Goal: Transaction & Acquisition: Obtain resource

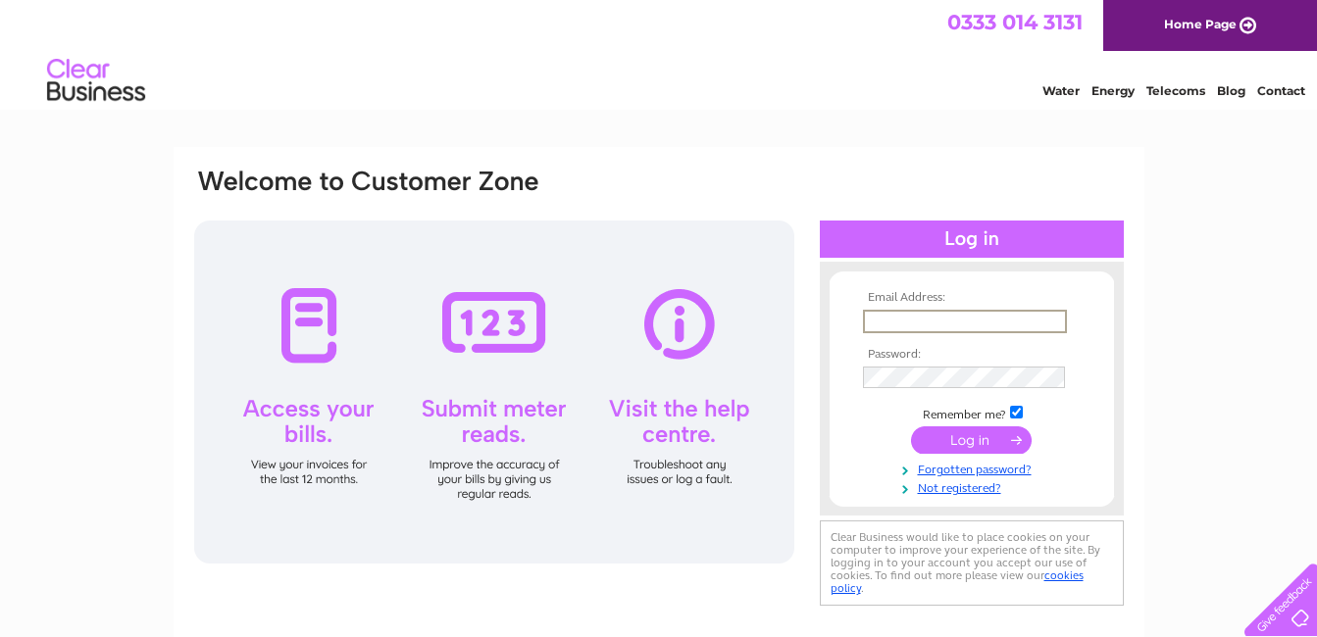
type input "admin@thistledowncards.co.uk"
click at [911, 427] on input "submit" at bounding box center [971, 440] width 121 height 27
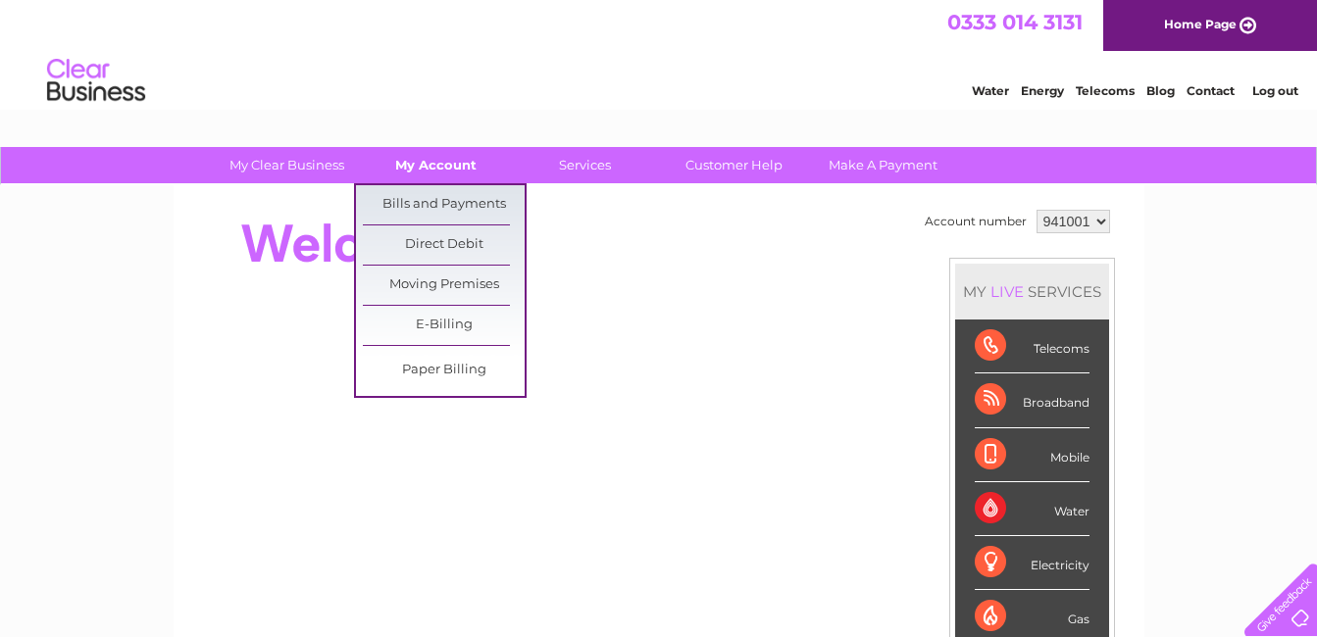
click at [457, 169] on link "My Account" at bounding box center [436, 165] width 162 height 36
click at [458, 198] on link "Bills and Payments" at bounding box center [444, 204] width 162 height 39
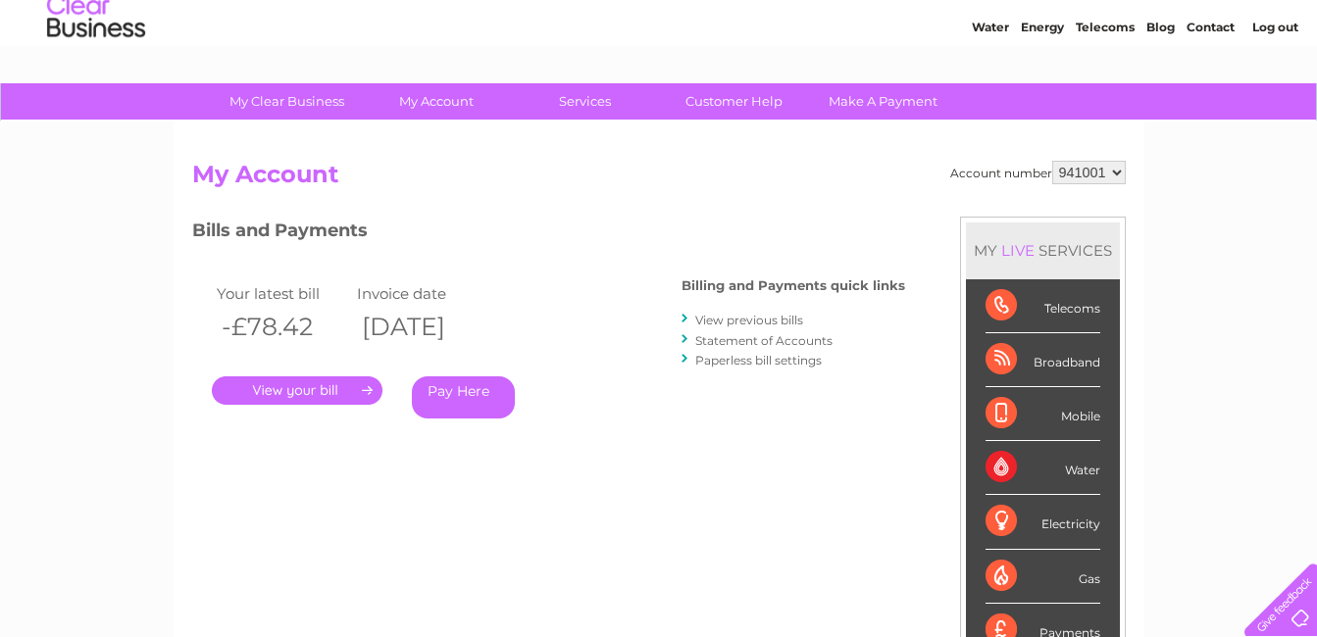
scroll to position [98, 0]
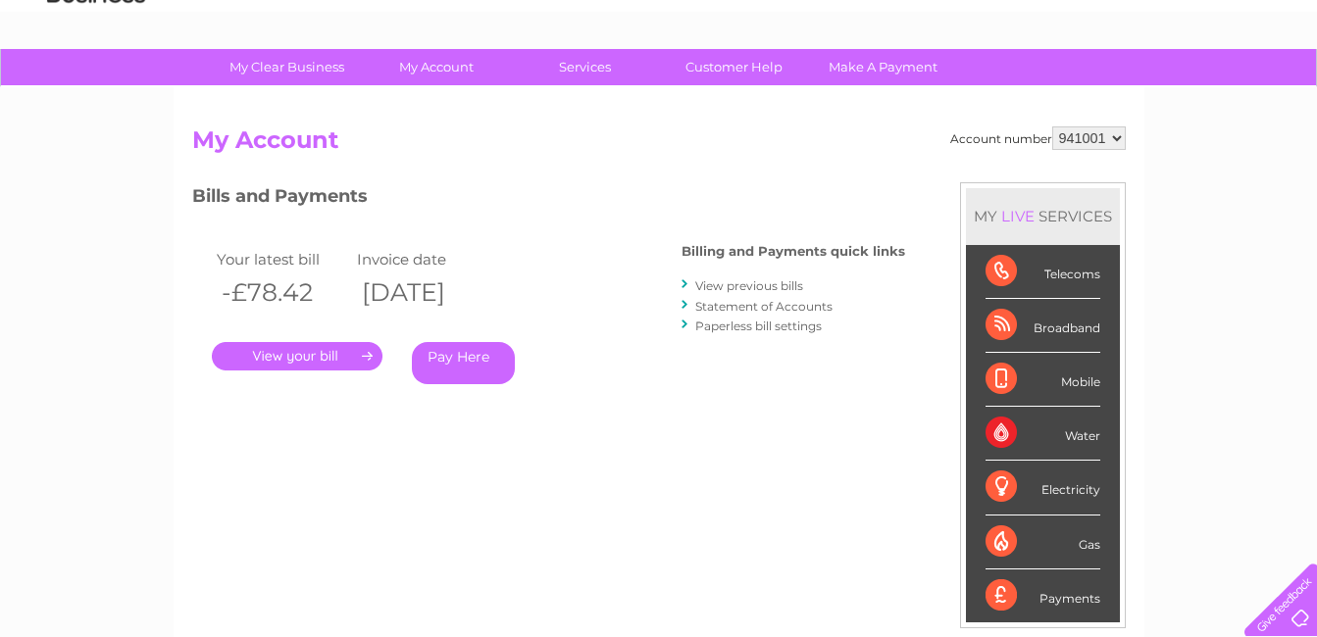
click at [261, 369] on link "." at bounding box center [297, 356] width 171 height 28
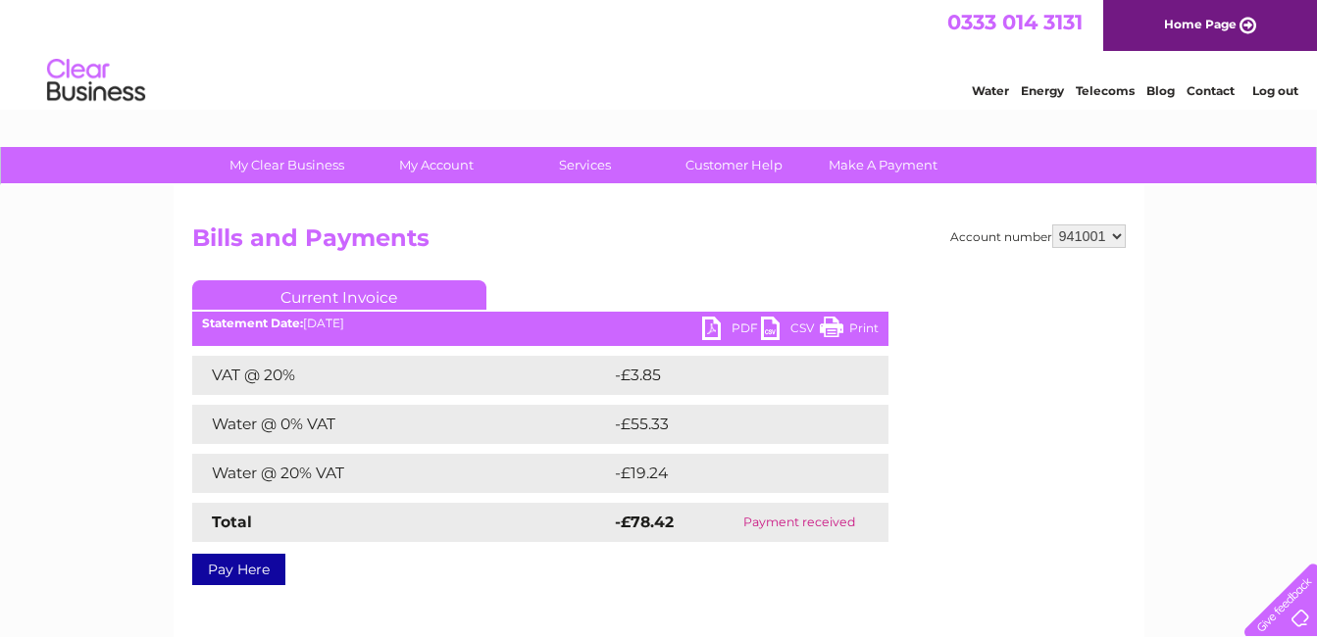
scroll to position [98, 0]
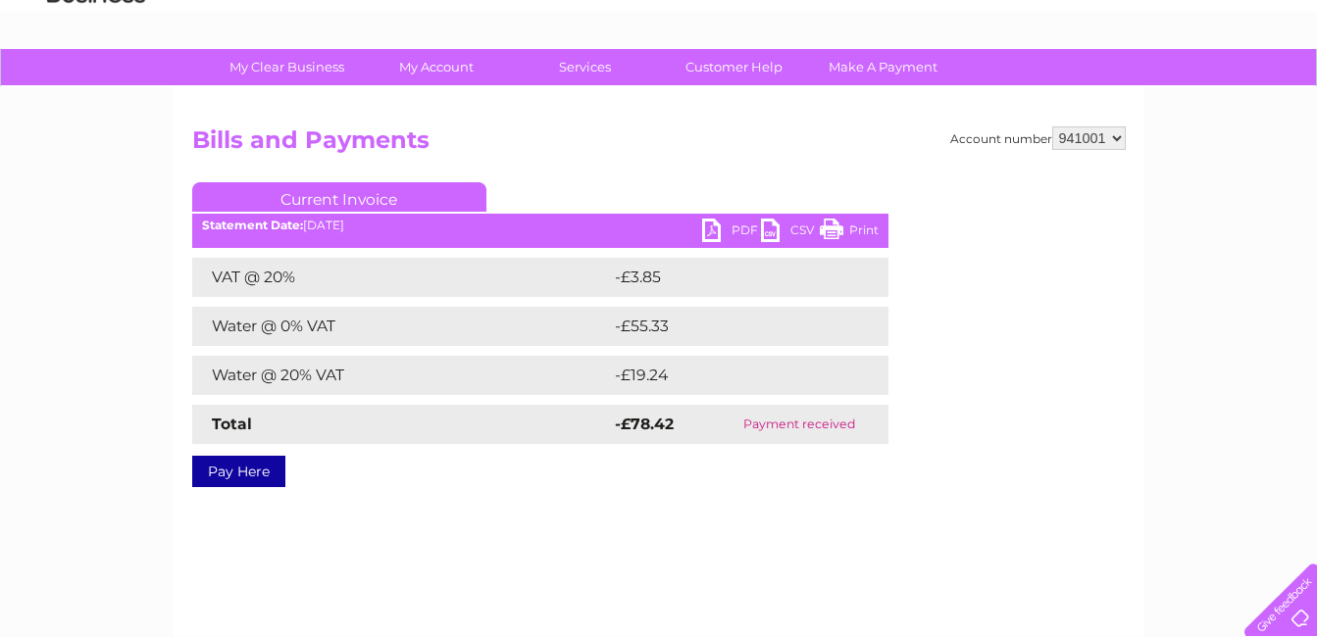
click at [724, 234] on link "PDF" at bounding box center [731, 233] width 59 height 28
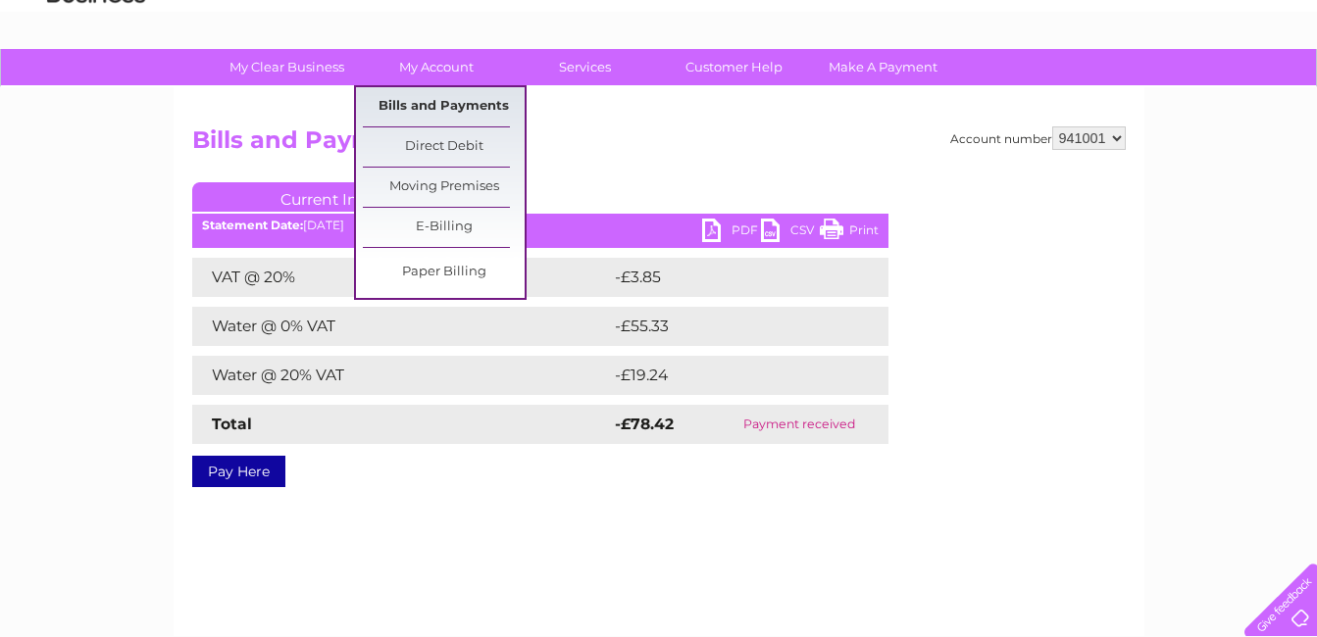
click at [450, 107] on link "Bills and Payments" at bounding box center [444, 106] width 162 height 39
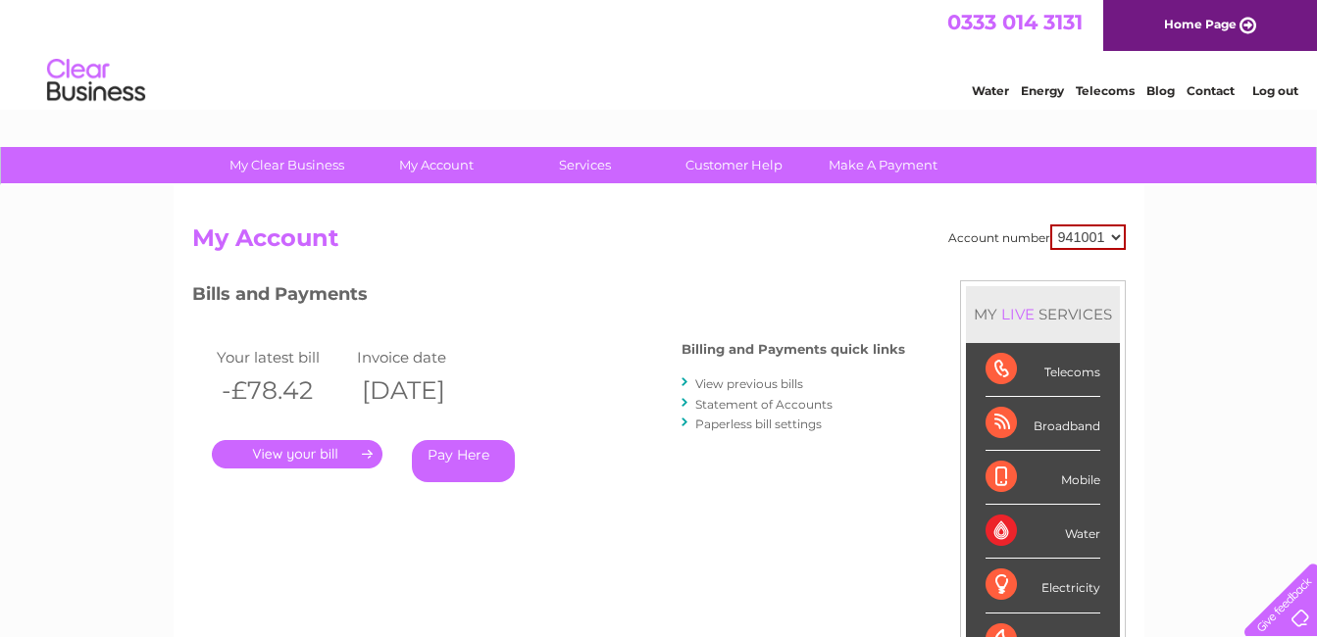
click at [720, 390] on link "View previous bills" at bounding box center [749, 384] width 108 height 15
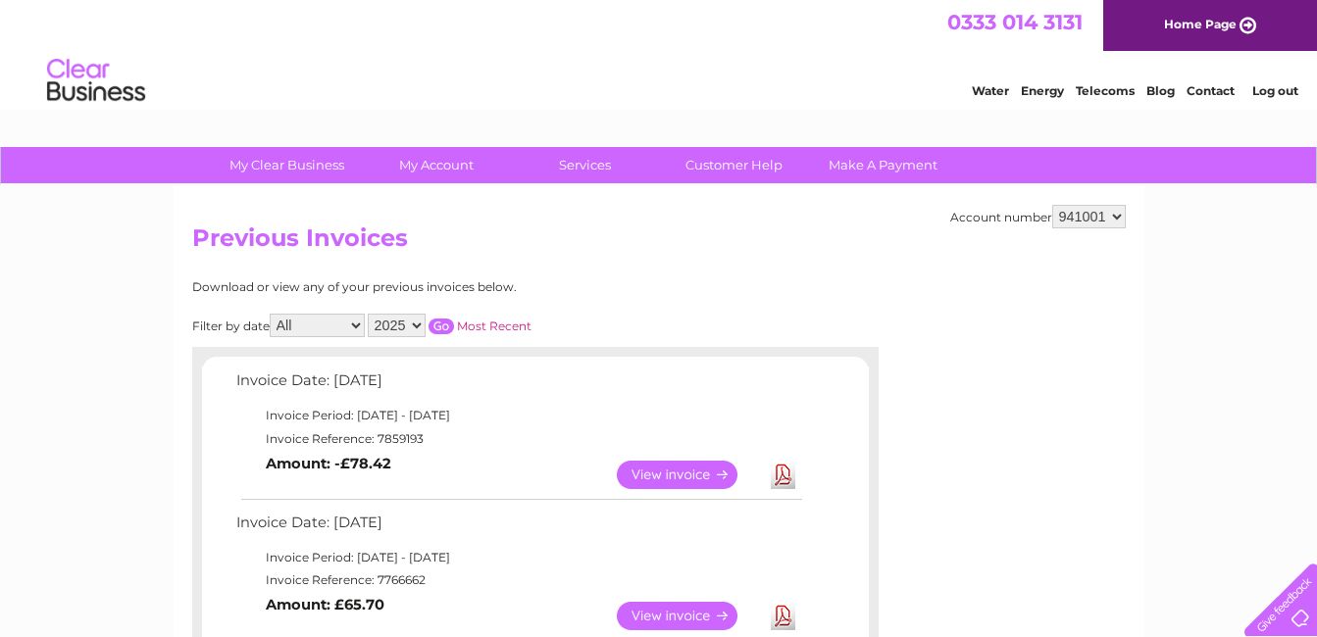
scroll to position [98, 0]
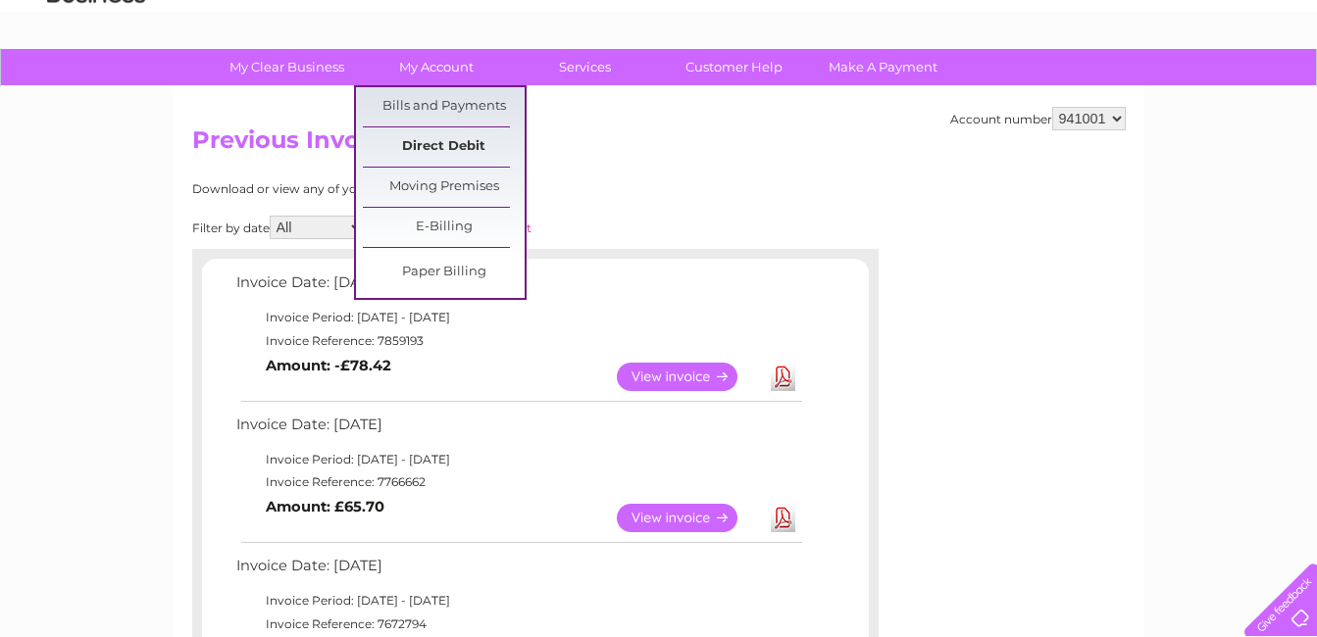
click at [452, 144] on link "Direct Debit" at bounding box center [444, 146] width 162 height 39
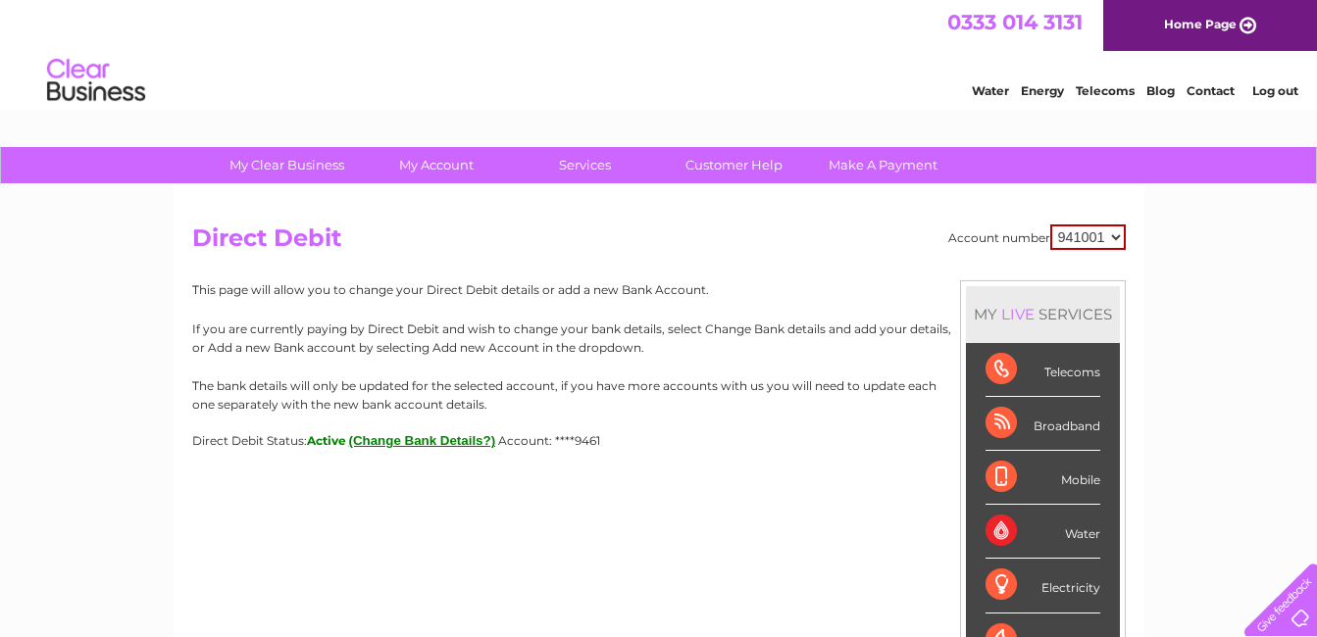
click at [1211, 93] on link "Contact" at bounding box center [1210, 90] width 48 height 15
